Goal: Transaction & Acquisition: Purchase product/service

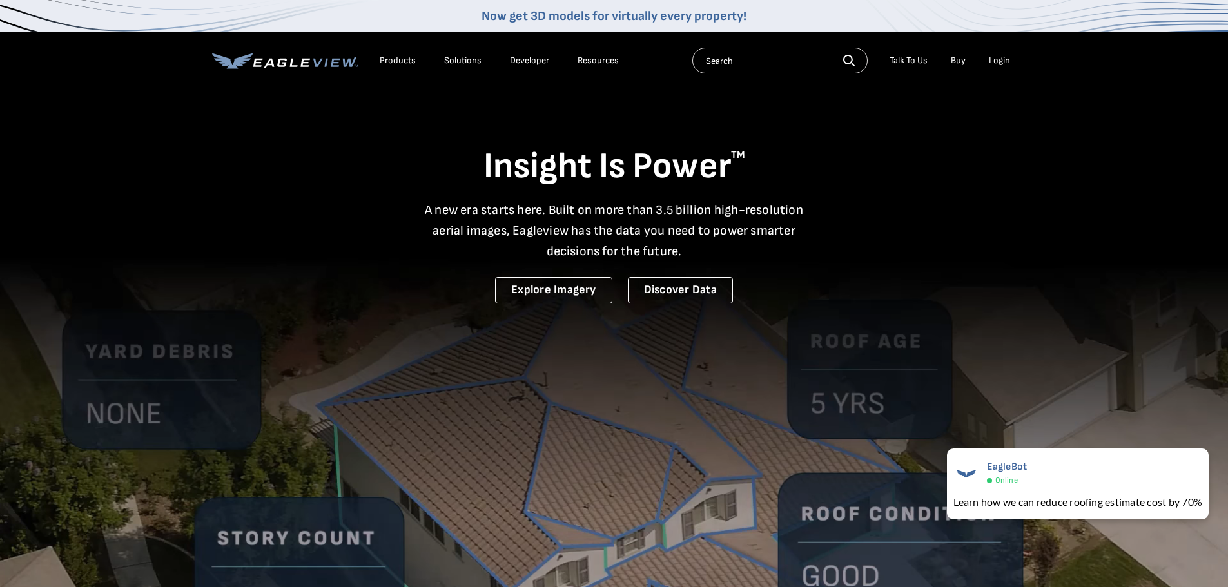
click at [998, 61] on div "Login" at bounding box center [999, 61] width 21 height 12
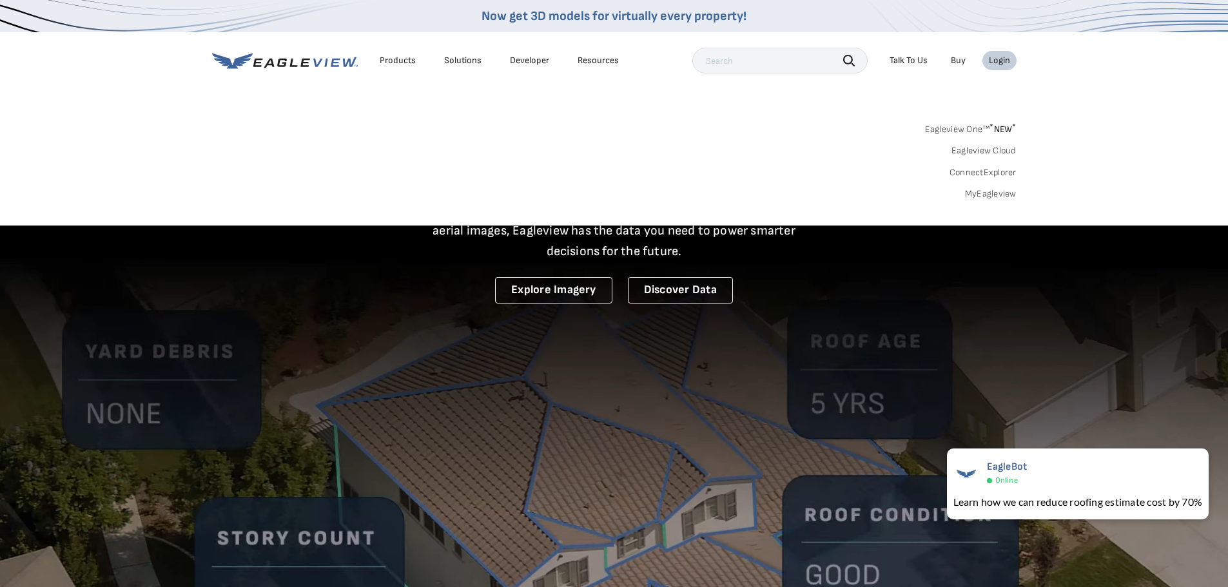
click at [972, 194] on link "MyEagleview" at bounding box center [991, 194] width 52 height 12
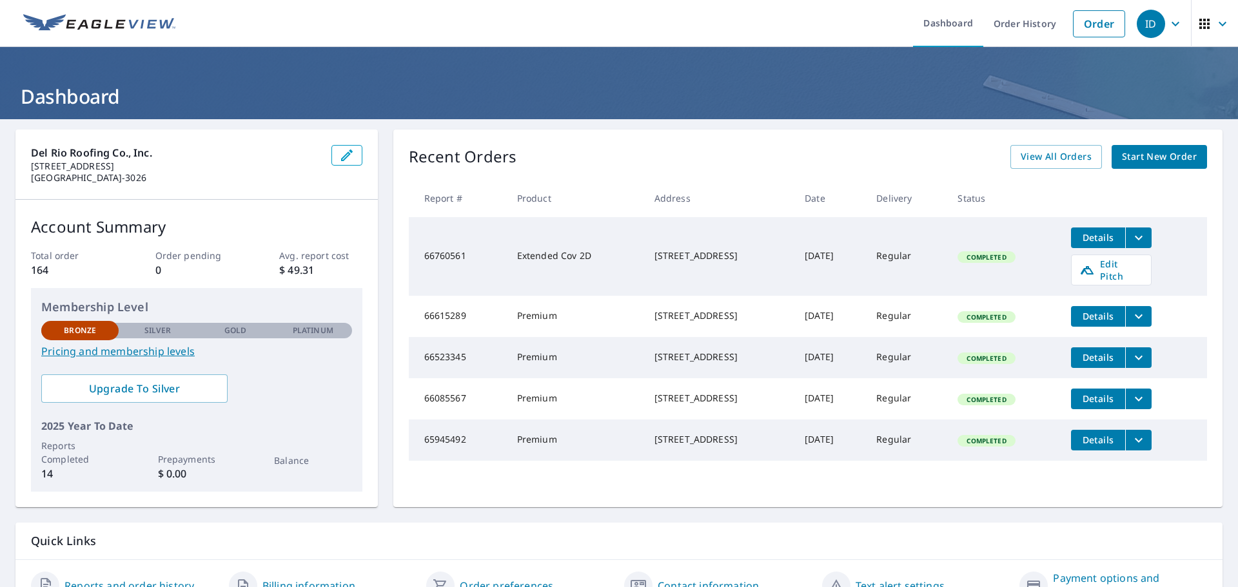
click at [1150, 151] on span "Start New Order" at bounding box center [1159, 157] width 75 height 16
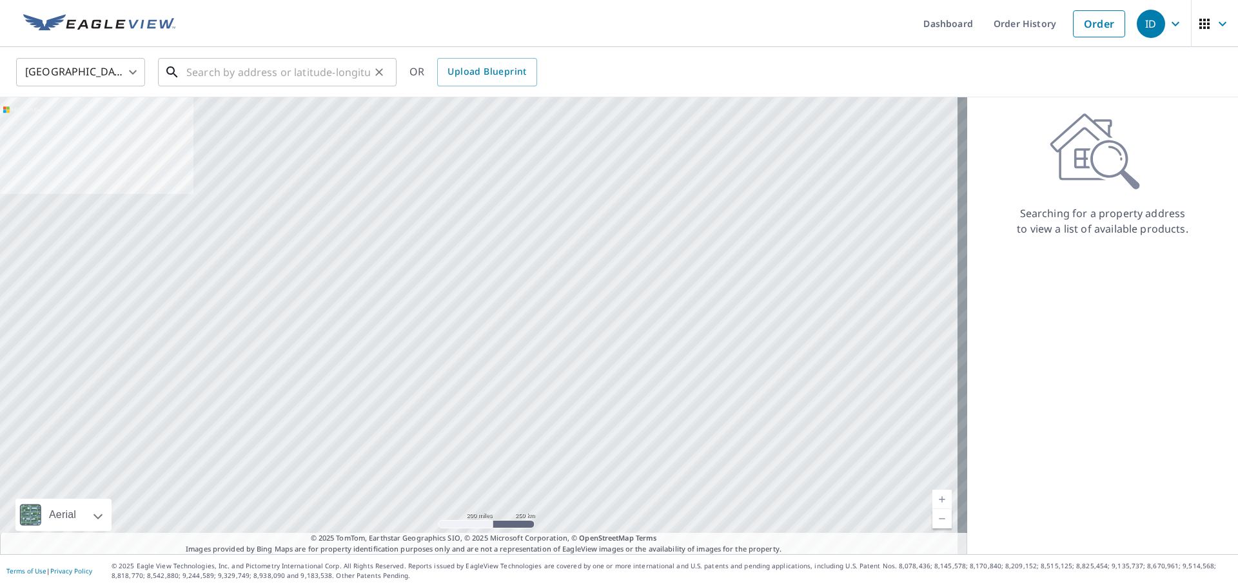
click at [221, 74] on input "text" at bounding box center [278, 72] width 184 height 36
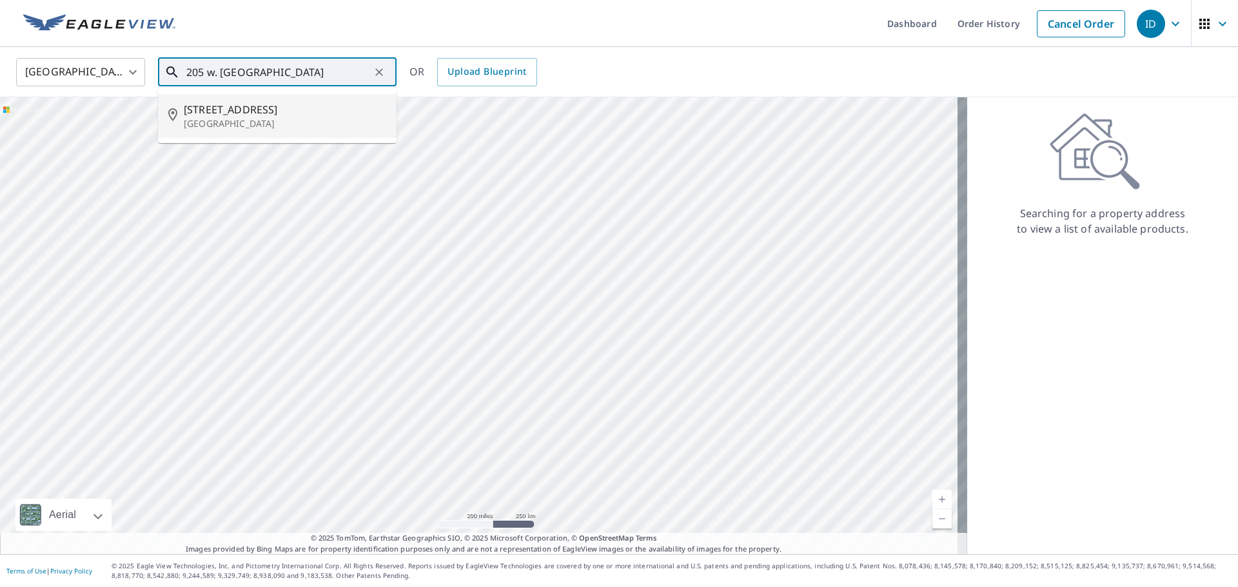
click at [231, 106] on span "205 W Floresta Way" at bounding box center [285, 109] width 202 height 15
type input "205 W Floresta Way Portola Valley, CA 94028"
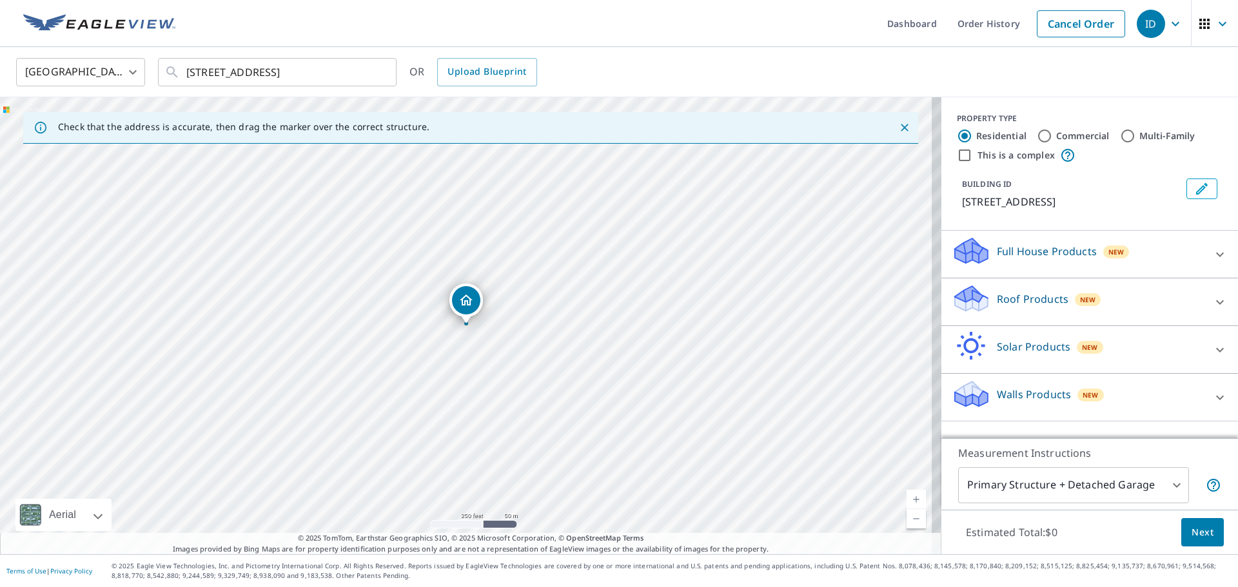
click at [971, 302] on icon at bounding box center [971, 294] width 33 height 16
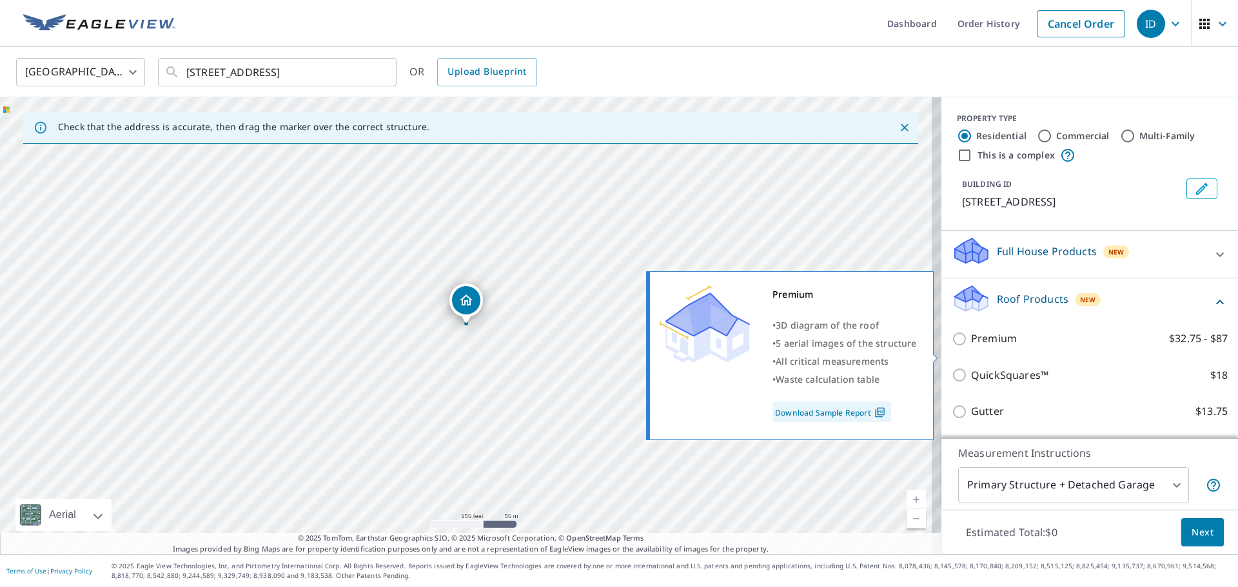
click at [951, 347] on input "Premium $32.75 - $87" at bounding box center [960, 338] width 19 height 15
checkbox input "true"
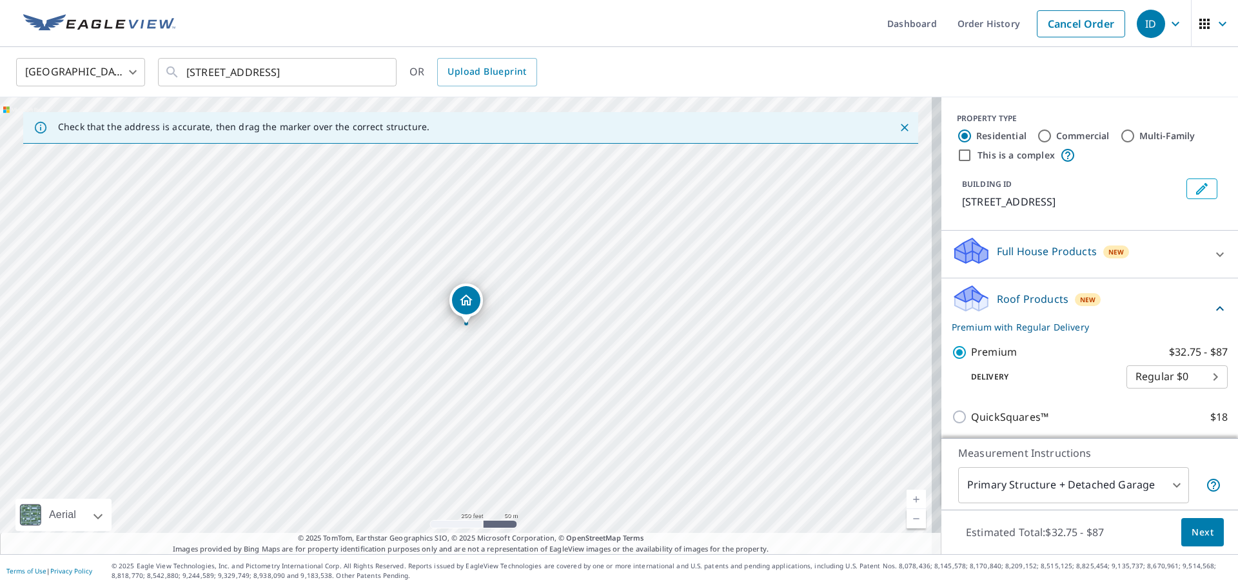
click at [1191, 529] on span "Next" at bounding box center [1202, 533] width 22 height 16
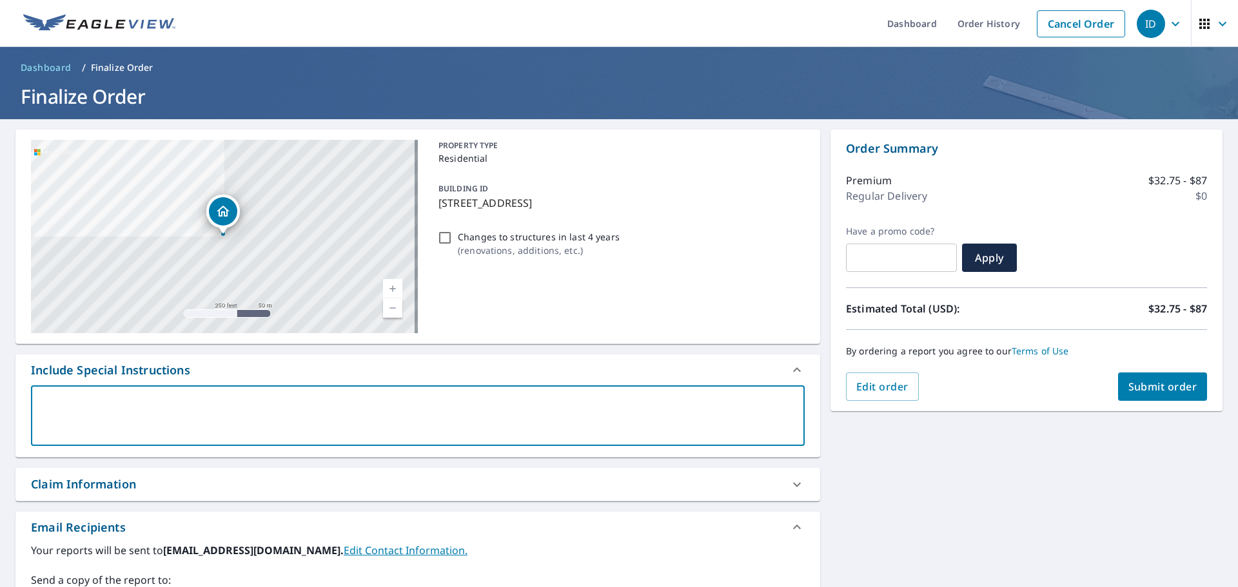
drag, startPoint x: 106, startPoint y: 404, endPoint x: 117, endPoint y: 404, distance: 11.0
click at [116, 404] on textarea at bounding box center [417, 416] width 755 height 37
type textarea "S"
type textarea "x"
type textarea "Se"
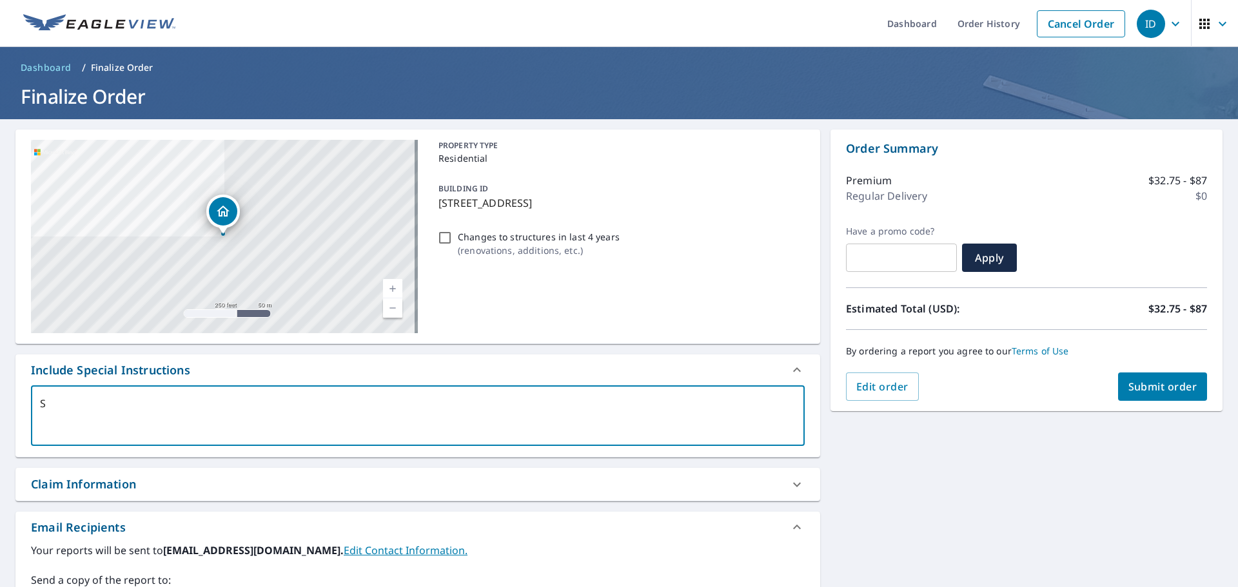
type textarea "x"
type textarea "Sep"
type textarea "x"
type textarea "Sepa"
type textarea "x"
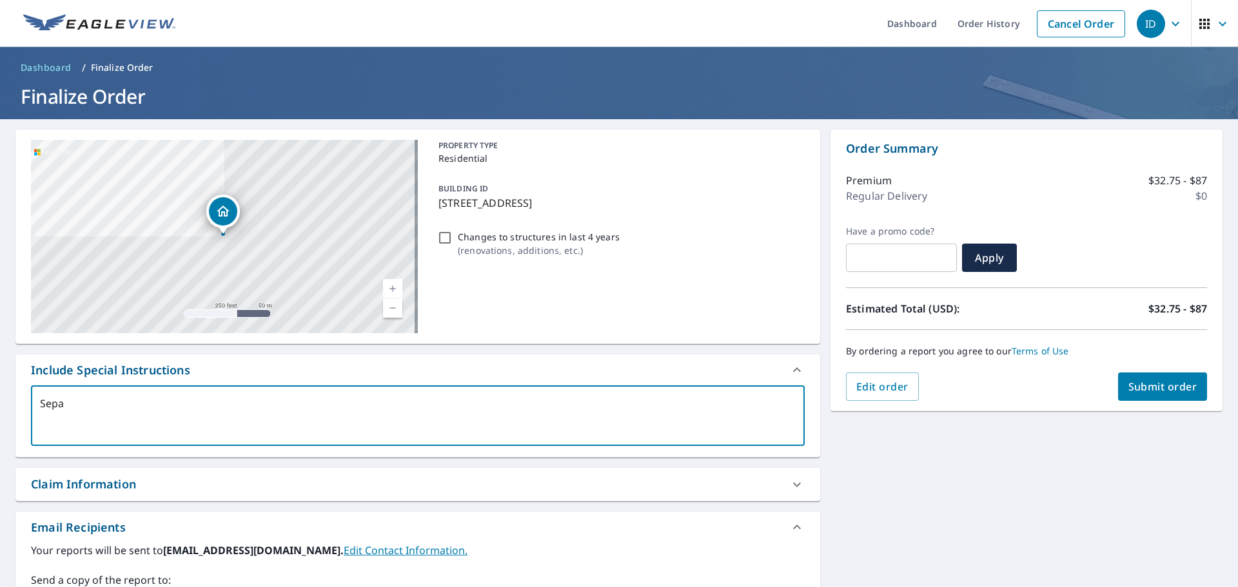
type textarea "Separ"
type textarea "x"
type textarea "Separa"
type textarea "x"
type textarea "Separat"
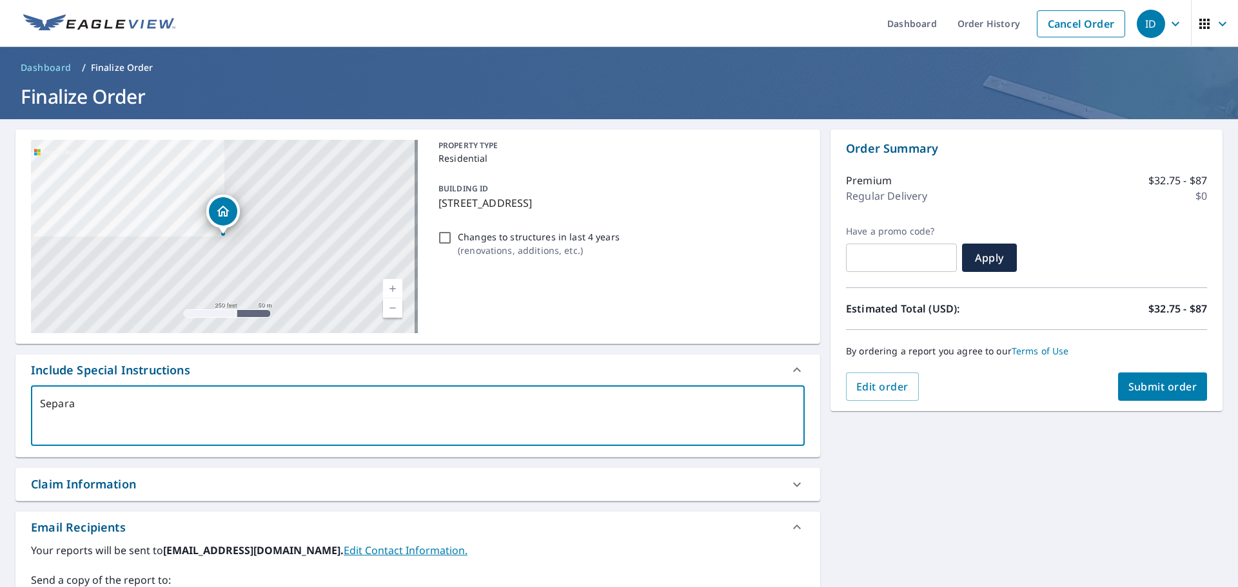
type textarea "x"
type textarea "Separate"
type textarea "x"
type textarea "Separate"
type textarea "x"
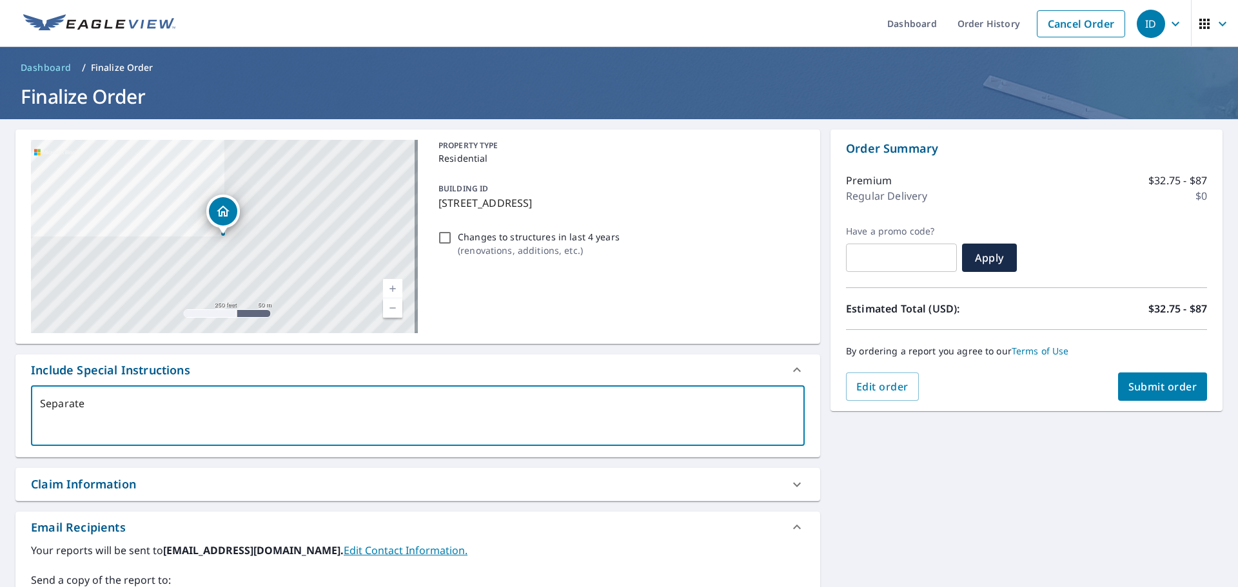
type textarea "Separate p"
type textarea "x"
type textarea "Separate pr"
type textarea "x"
type textarea "Separate pri"
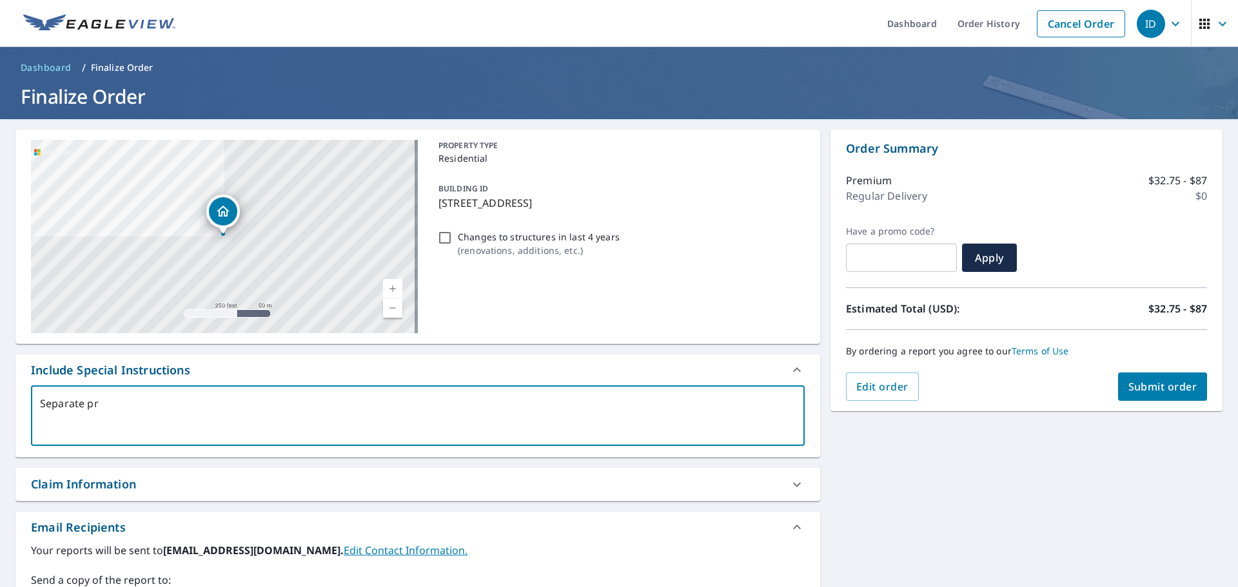
type textarea "x"
type textarea "Separate pric"
type textarea "x"
type textarea "Separate price"
type textarea "x"
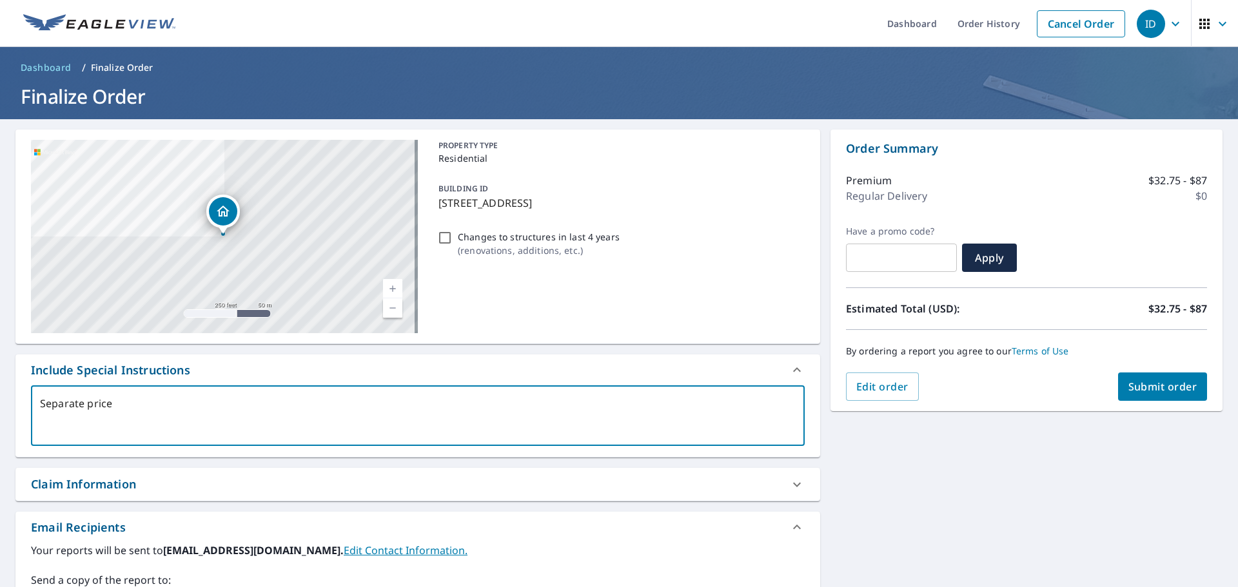
type textarea "Separate price"
type textarea "x"
type textarea "Separate price f"
type textarea "x"
type textarea "Separate price fo"
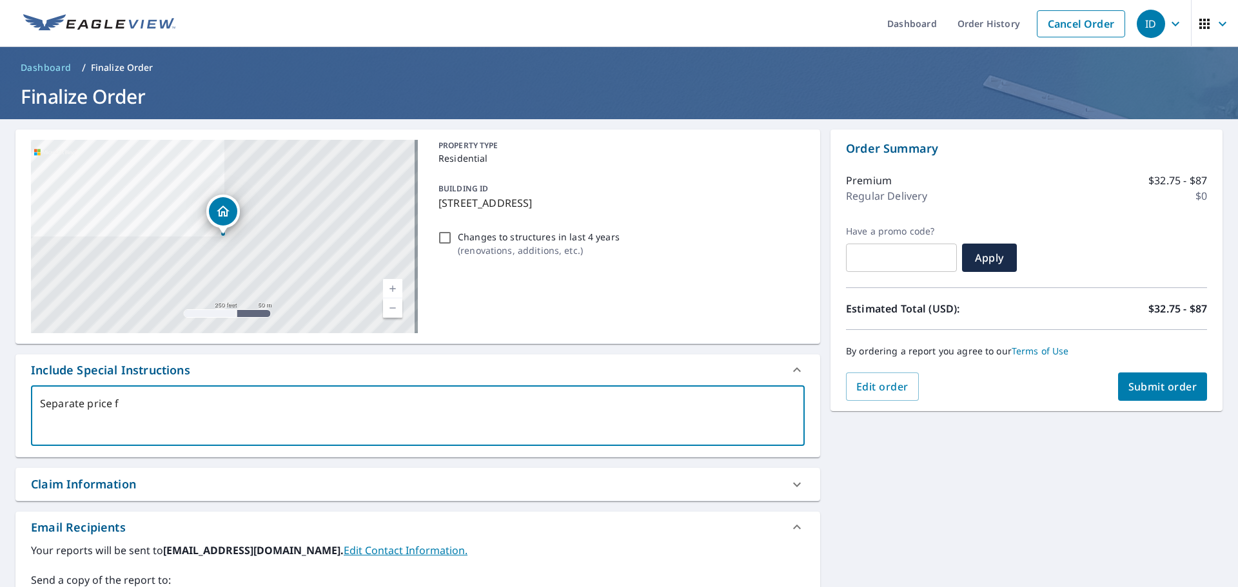
type textarea "x"
type textarea "Separate price for"
type textarea "x"
type textarea "Separate price for"
type textarea "x"
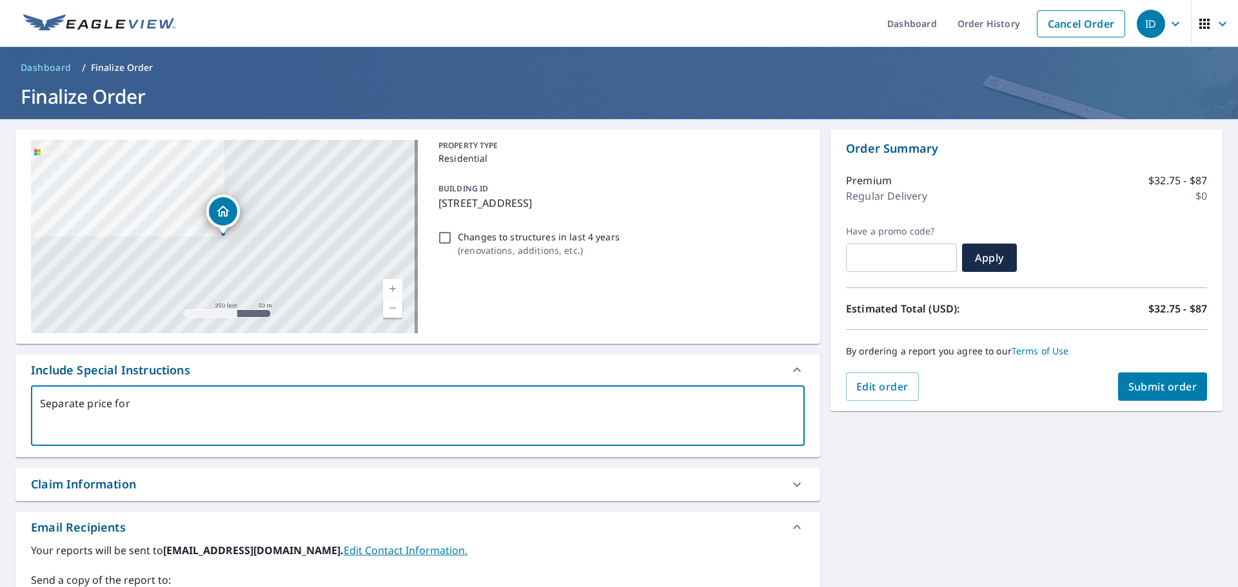
type textarea "Separate price for C"
type textarea "x"
type textarea "Separate price for Ca"
type textarea "x"
type textarea "Separate price for Car"
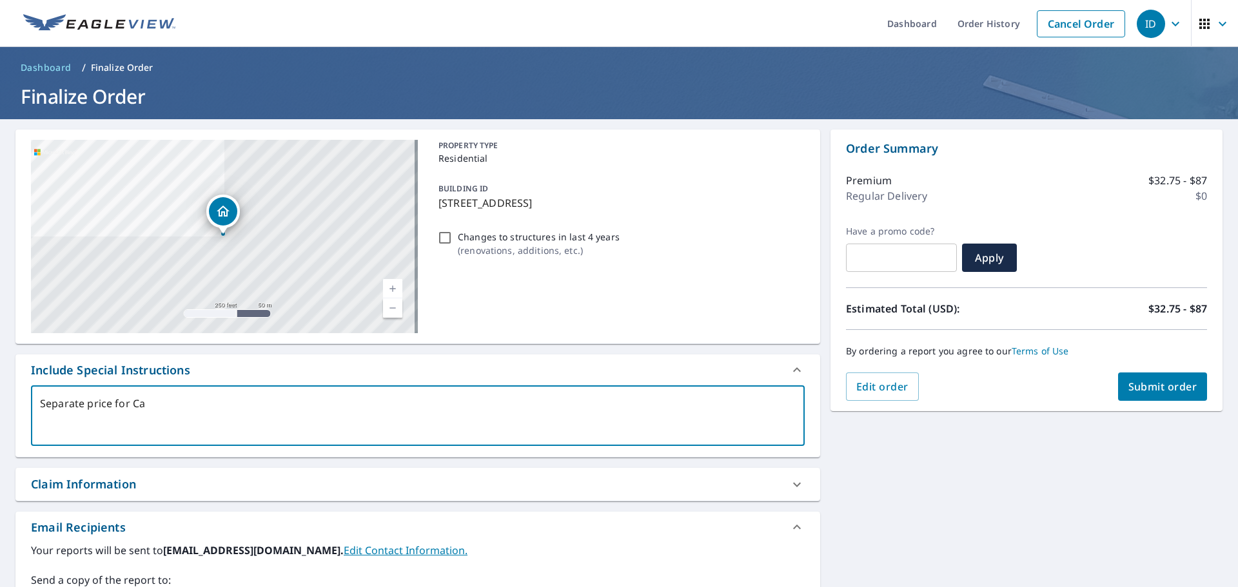
type textarea "x"
type textarea "Separate price for Carp"
type textarea "x"
type textarea "Separate price for Carpo"
type textarea "x"
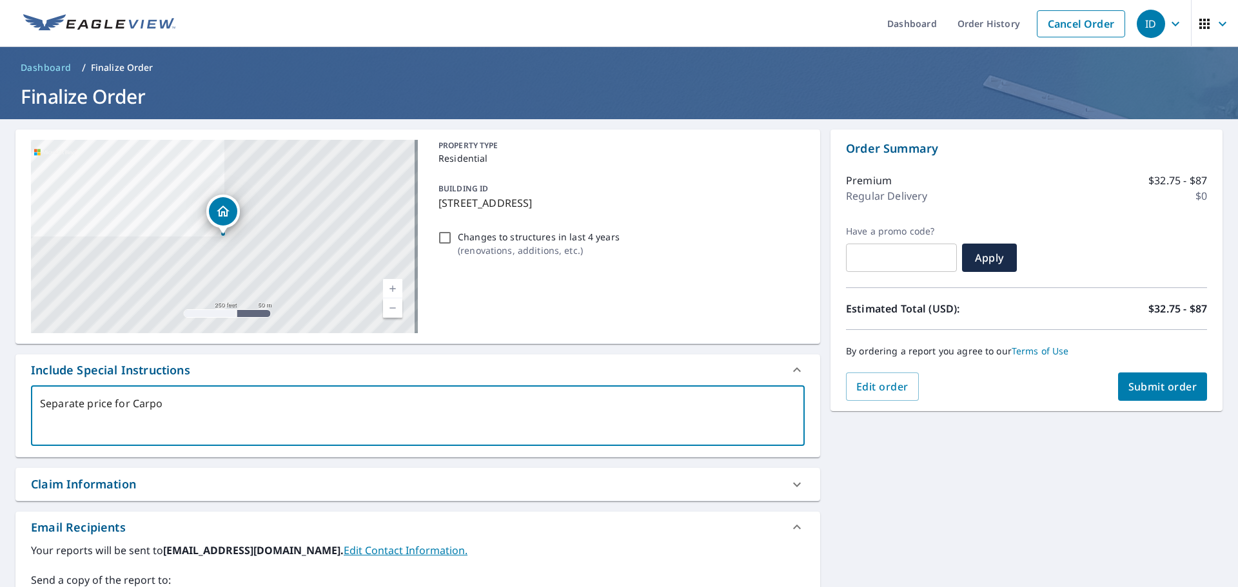
type textarea "Separate price for Carpor"
type textarea "x"
type textarea "Separate price for Carport"
type textarea "x"
click at [112, 405] on textarea "Separate price for Carport" at bounding box center [417, 416] width 755 height 37
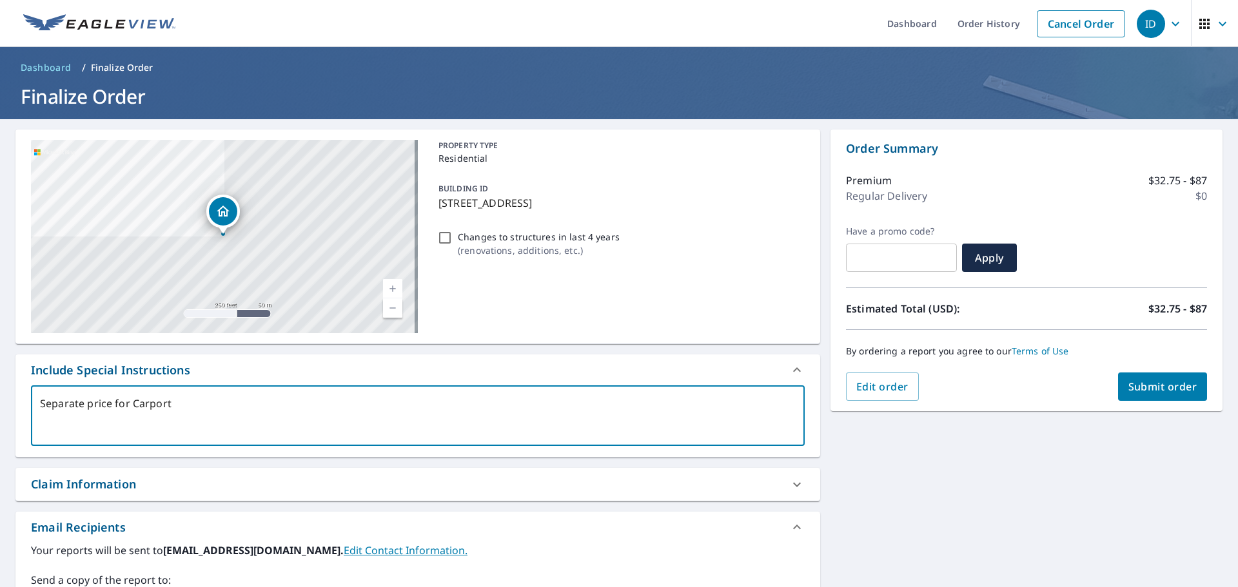
type textarea "Separate pric for Carport"
type textarea "x"
type textarea "Separate pri for Carport"
type textarea "x"
type textarea "Separate pr for Carport"
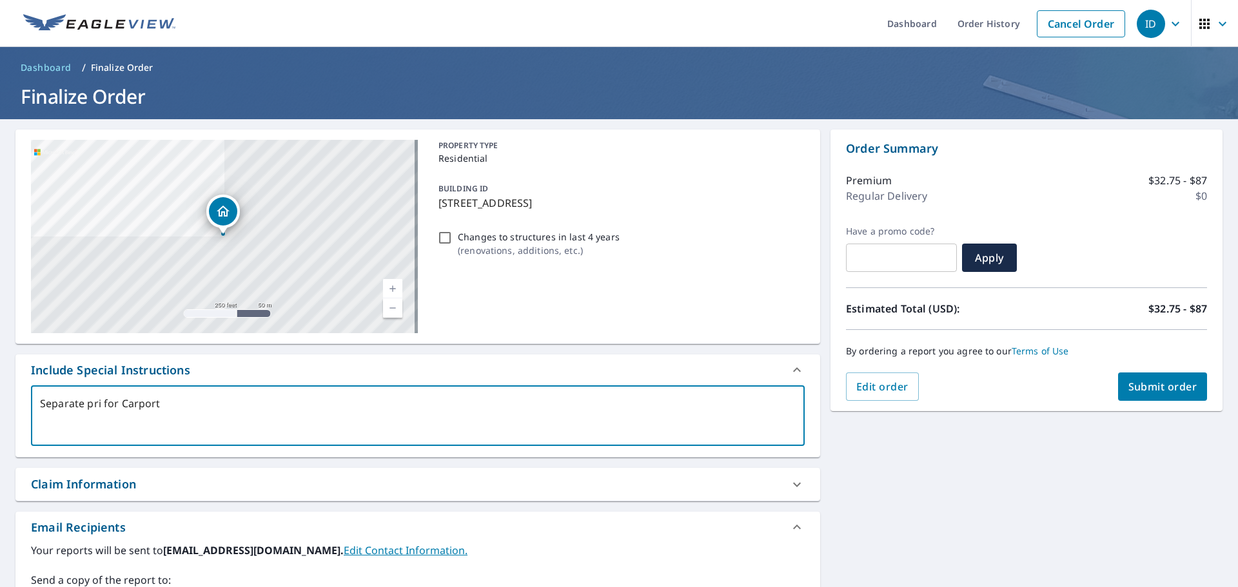
type textarea "x"
type textarea "Separate p for Carport"
type textarea "x"
type textarea "Separate for Carport"
type textarea "x"
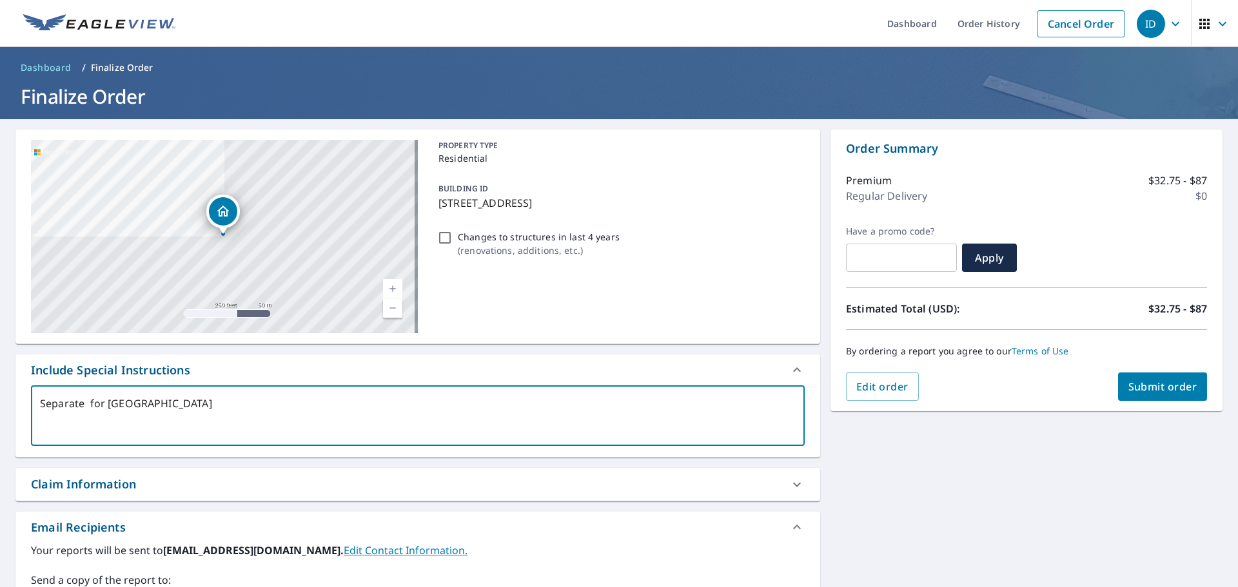
type textarea "Separate m for Carport"
type textarea "x"
type textarea "Separate me for Carport"
type textarea "x"
type textarea "Separate mea for Carport"
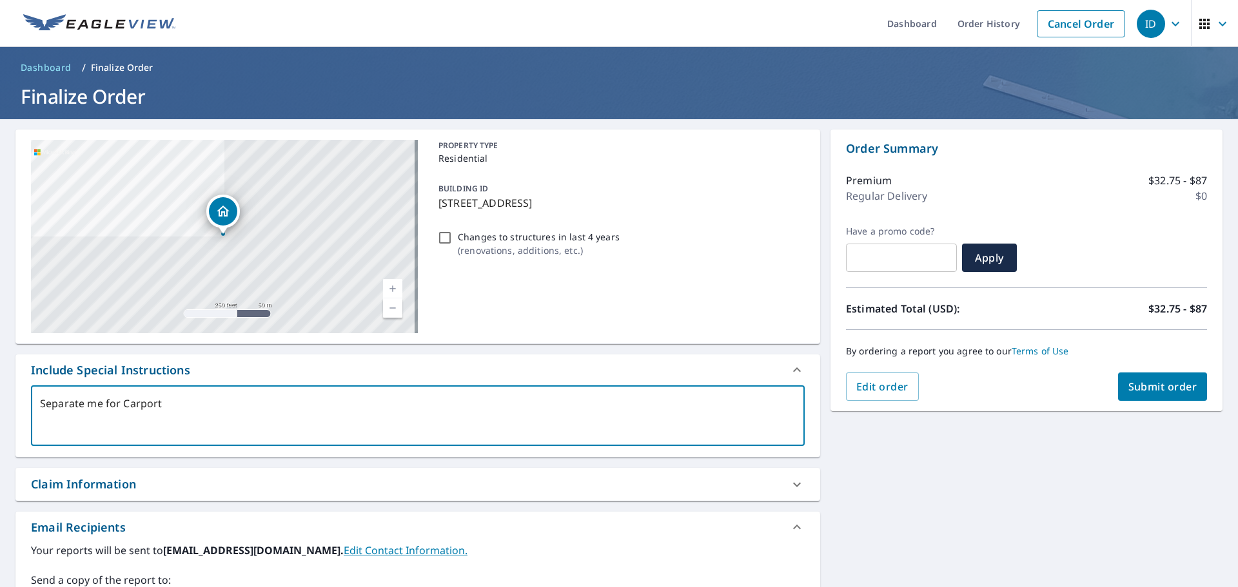
type textarea "x"
type textarea "Separate meas for Carport"
type textarea "x"
type textarea "Separate measu for Carport"
type textarea "x"
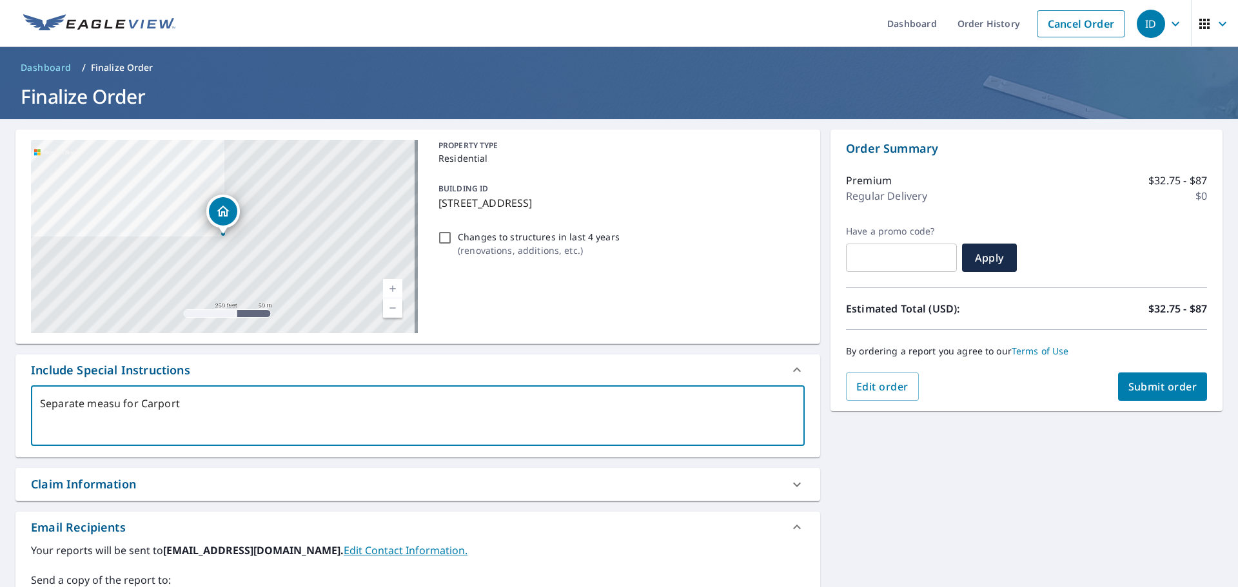
type textarea "Separate measur for Carport"
type textarea "x"
type textarea "Separate measure for Carport"
type textarea "x"
type textarea "Separate measurem for Carport"
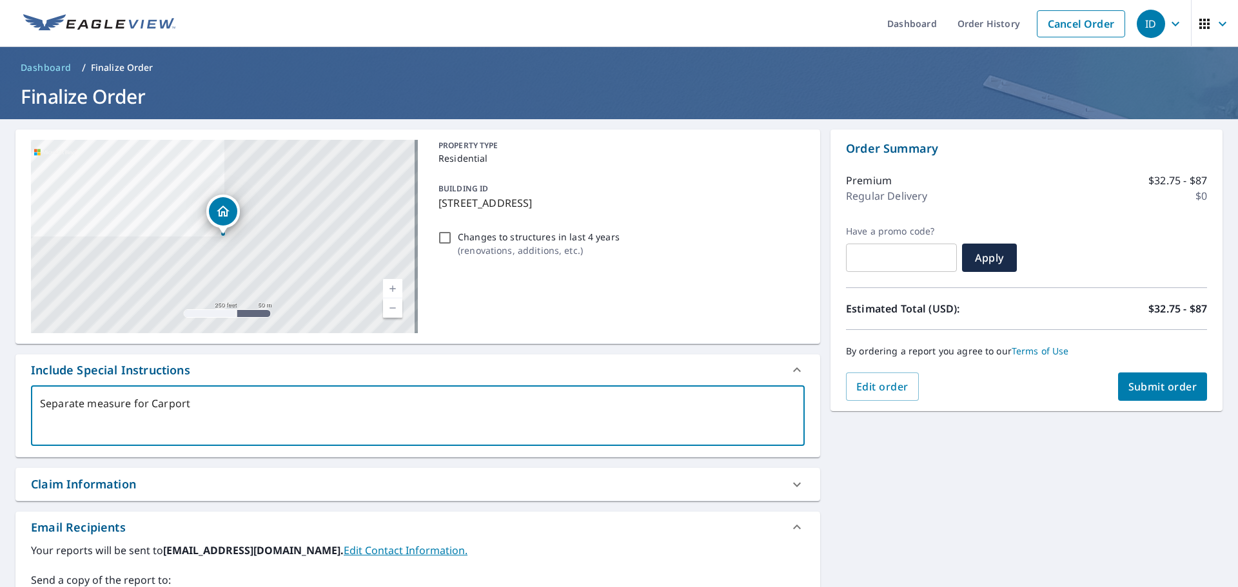
type textarea "x"
type textarea "Separate measureme for Carport"
type textarea "x"
type textarea "Separate measuremen for Carport"
type textarea "x"
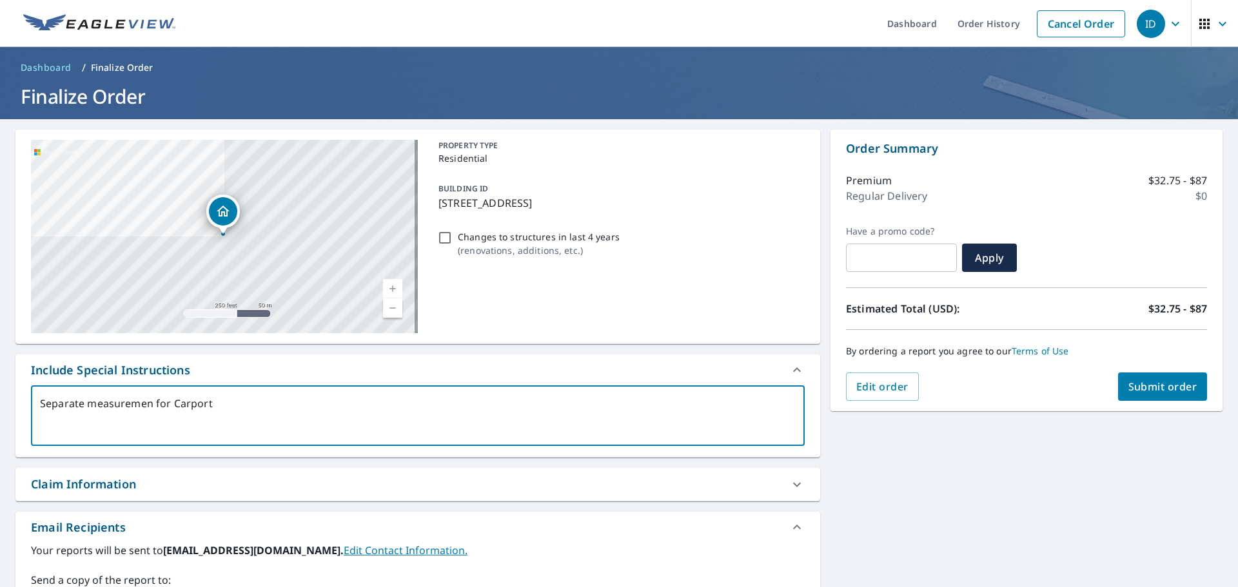
type textarea "Separate measurement for Carport"
type textarea "x"
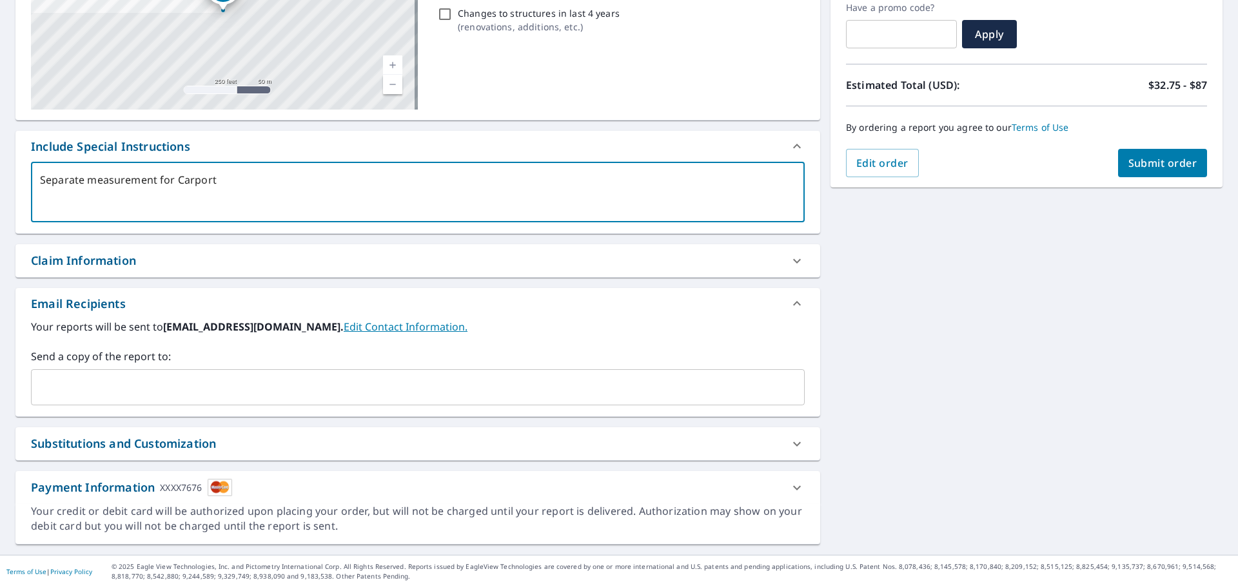
scroll to position [224, 0]
type textarea "Separate measurement for Carport"
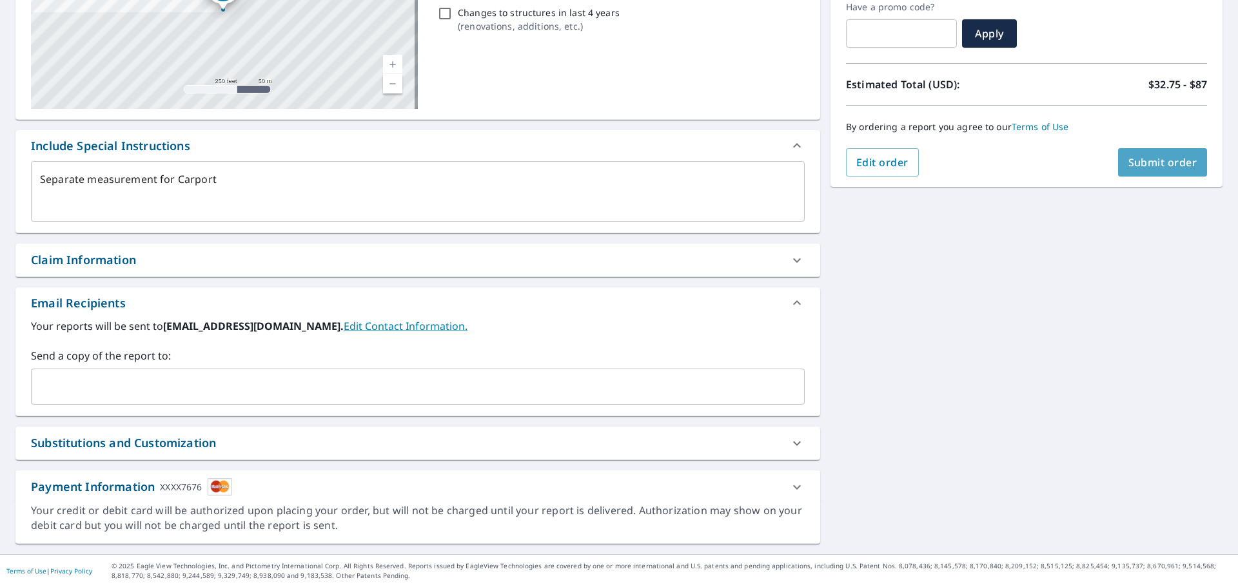
click at [1128, 161] on span "Submit order" at bounding box center [1162, 162] width 69 height 14
type textarea "x"
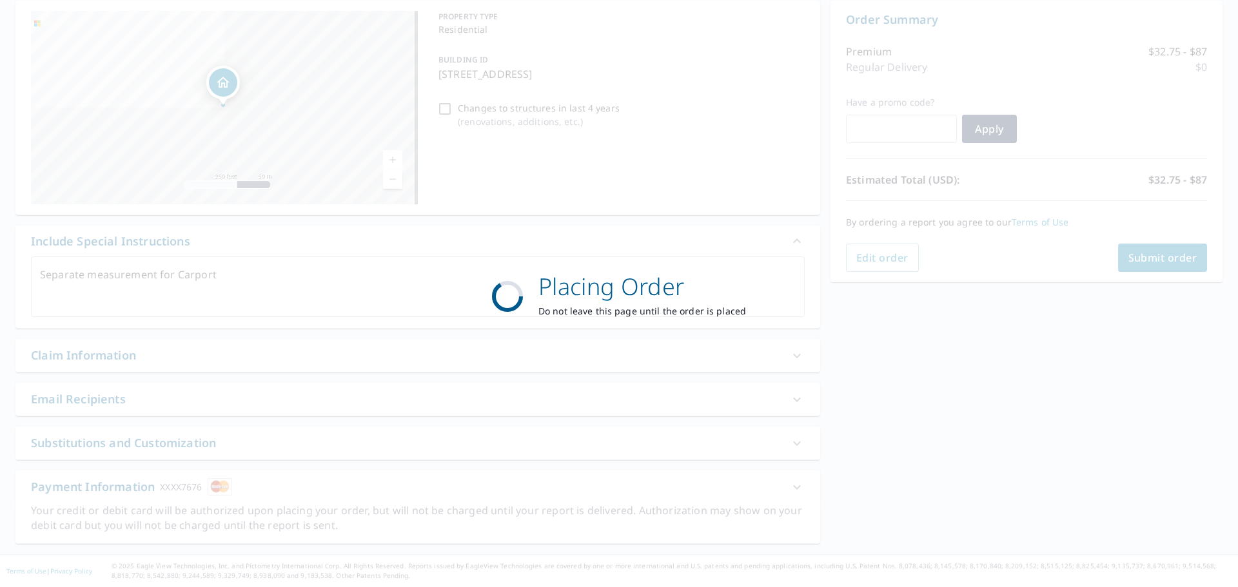
scroll to position [129, 0]
